Goal: Use online tool/utility: Utilize a website feature to perform a specific function

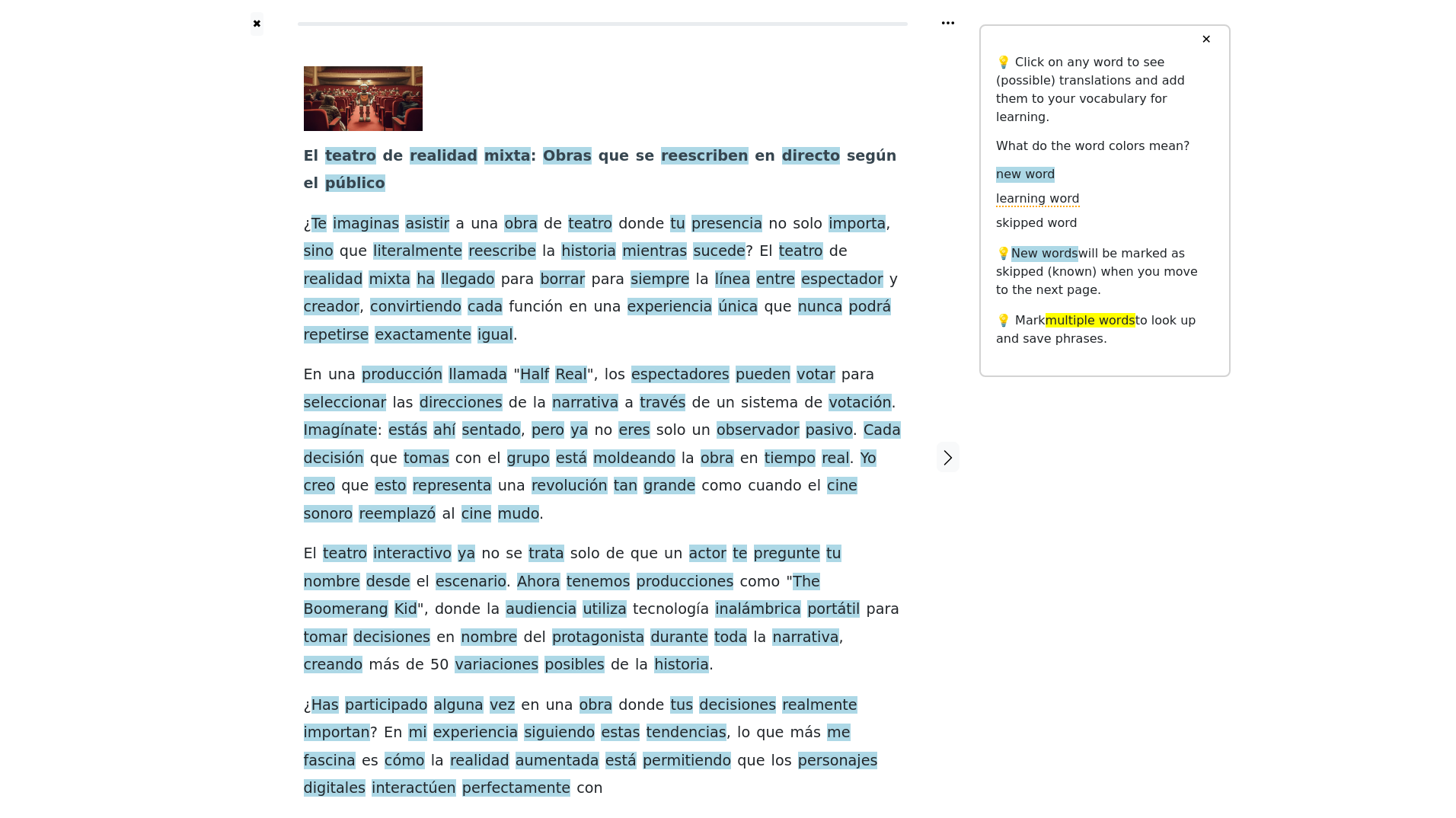
click at [565, 796] on link "Generate audio for the content" at bounding box center [584, 808] width 214 height 25
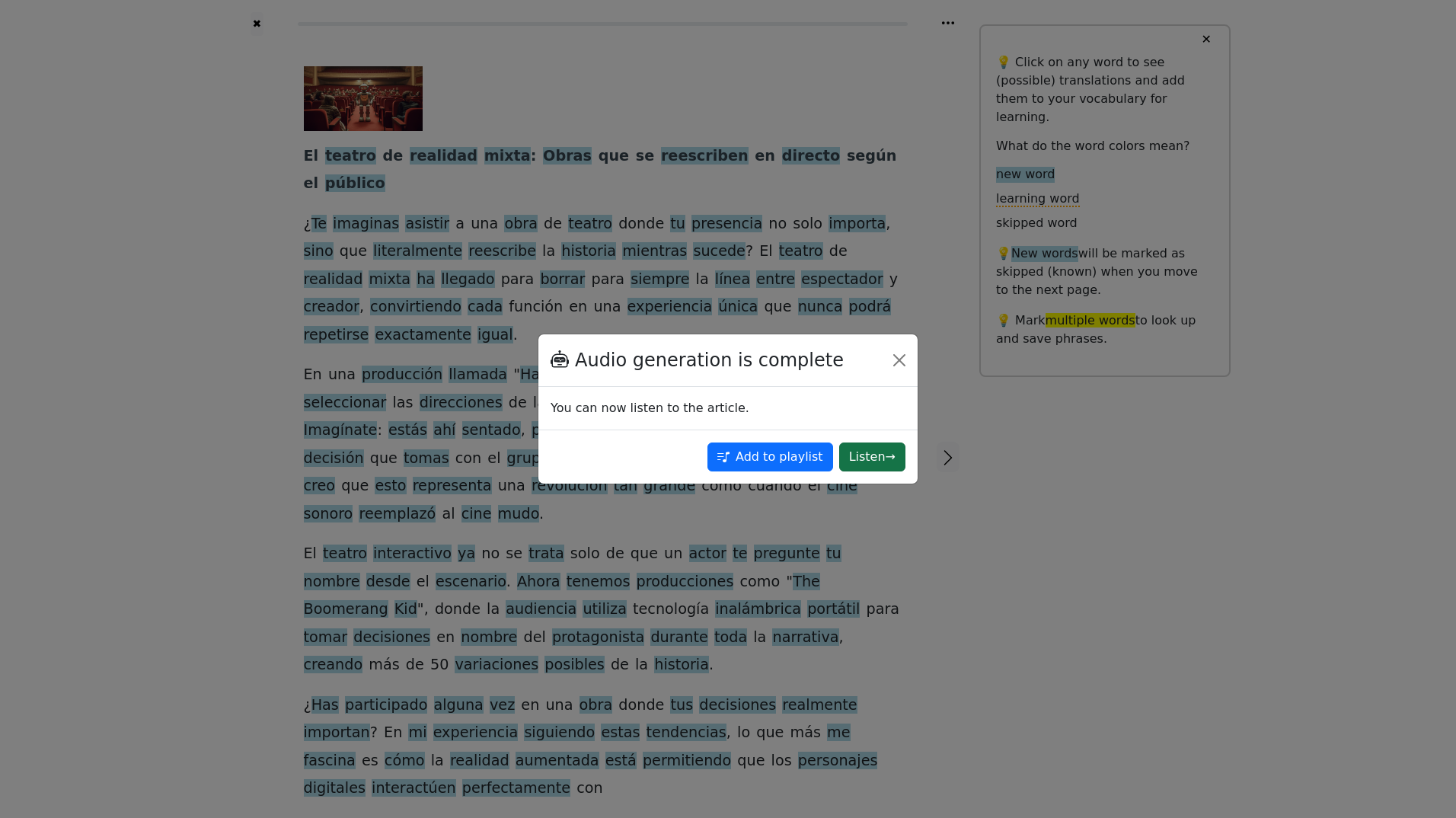
click at [877, 455] on button "Listen →" at bounding box center [873, 457] width 67 height 29
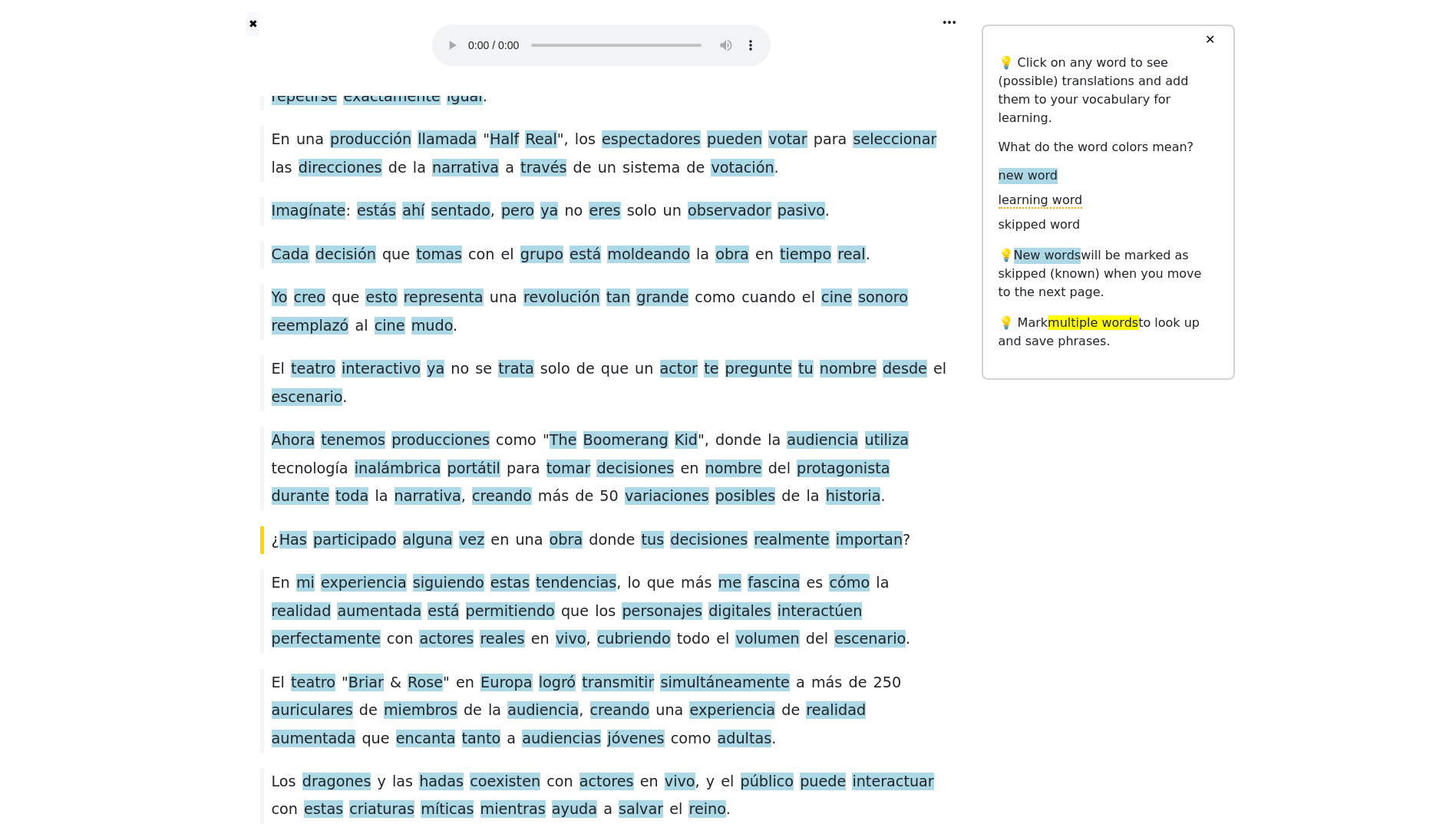
scroll to position [359, 0]
